Goal: Information Seeking & Learning: Learn about a topic

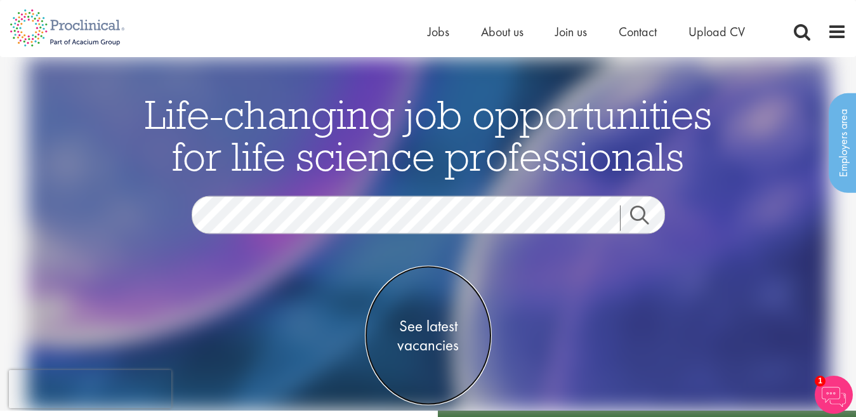
click at [435, 346] on span "See latest vacancies" at bounding box center [428, 336] width 127 height 38
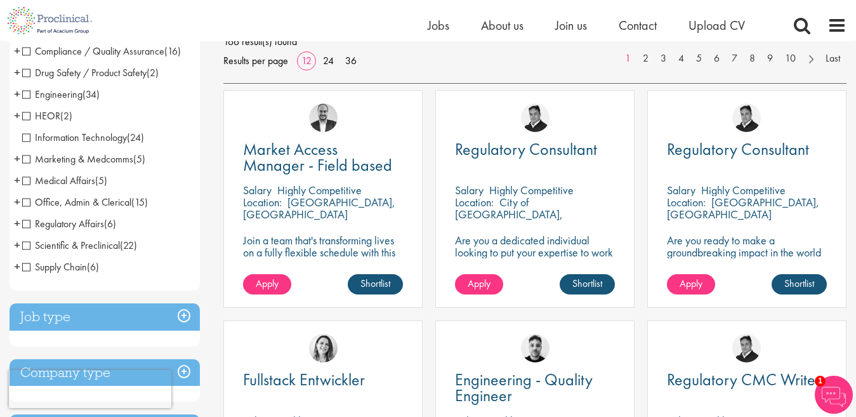
scroll to position [187, 0]
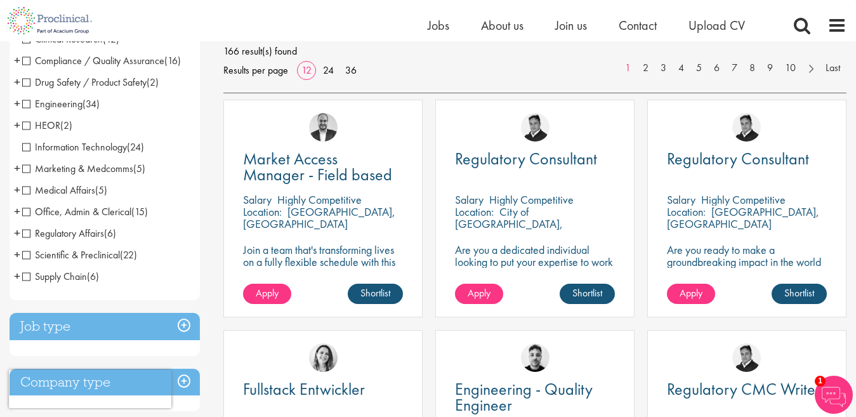
click at [27, 106] on span "Engineering" at bounding box center [52, 103] width 60 height 13
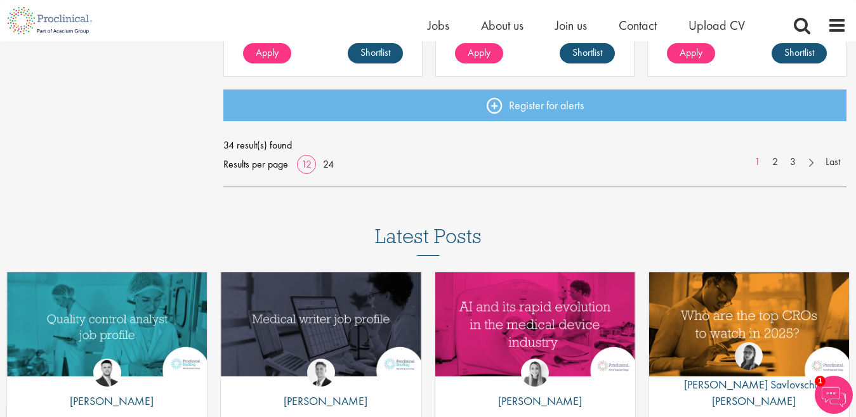
scroll to position [1119, 0]
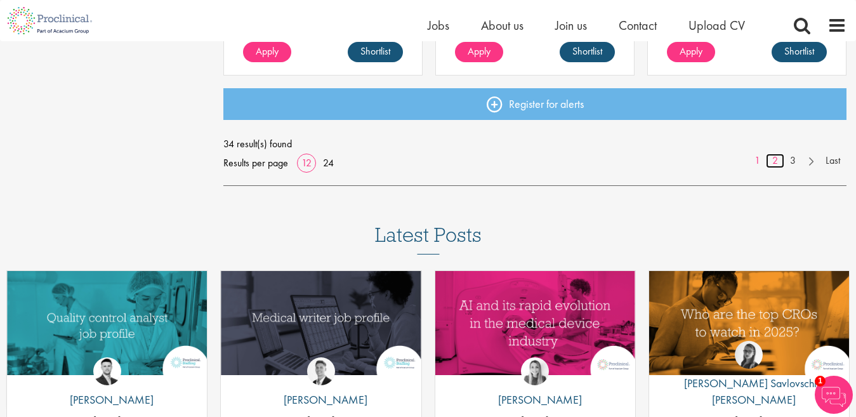
click at [773, 161] on link "2" at bounding box center [775, 161] width 18 height 15
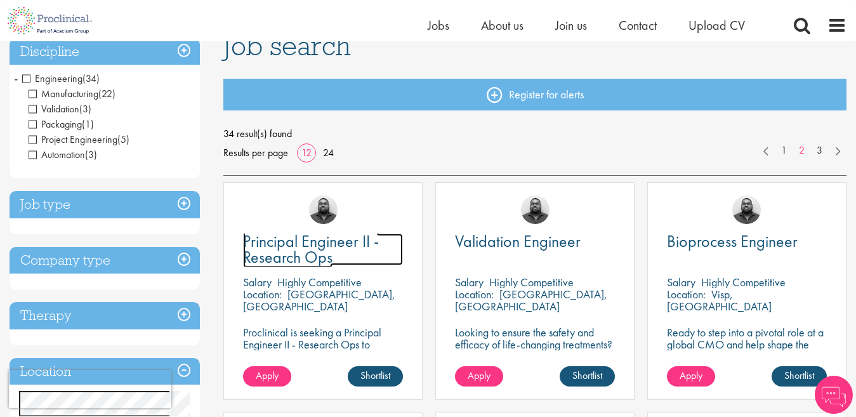
click at [324, 246] on span "Principal Engineer II - Research Ops" at bounding box center [311, 248] width 136 height 37
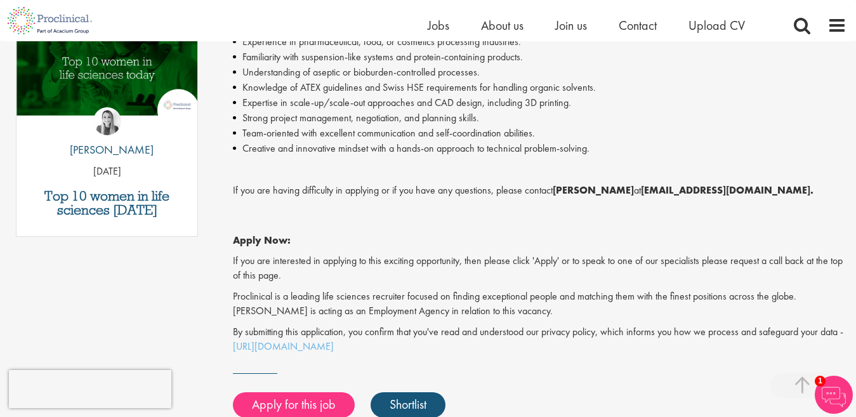
scroll to position [688, 0]
